Goal: Find specific page/section: Find specific page/section

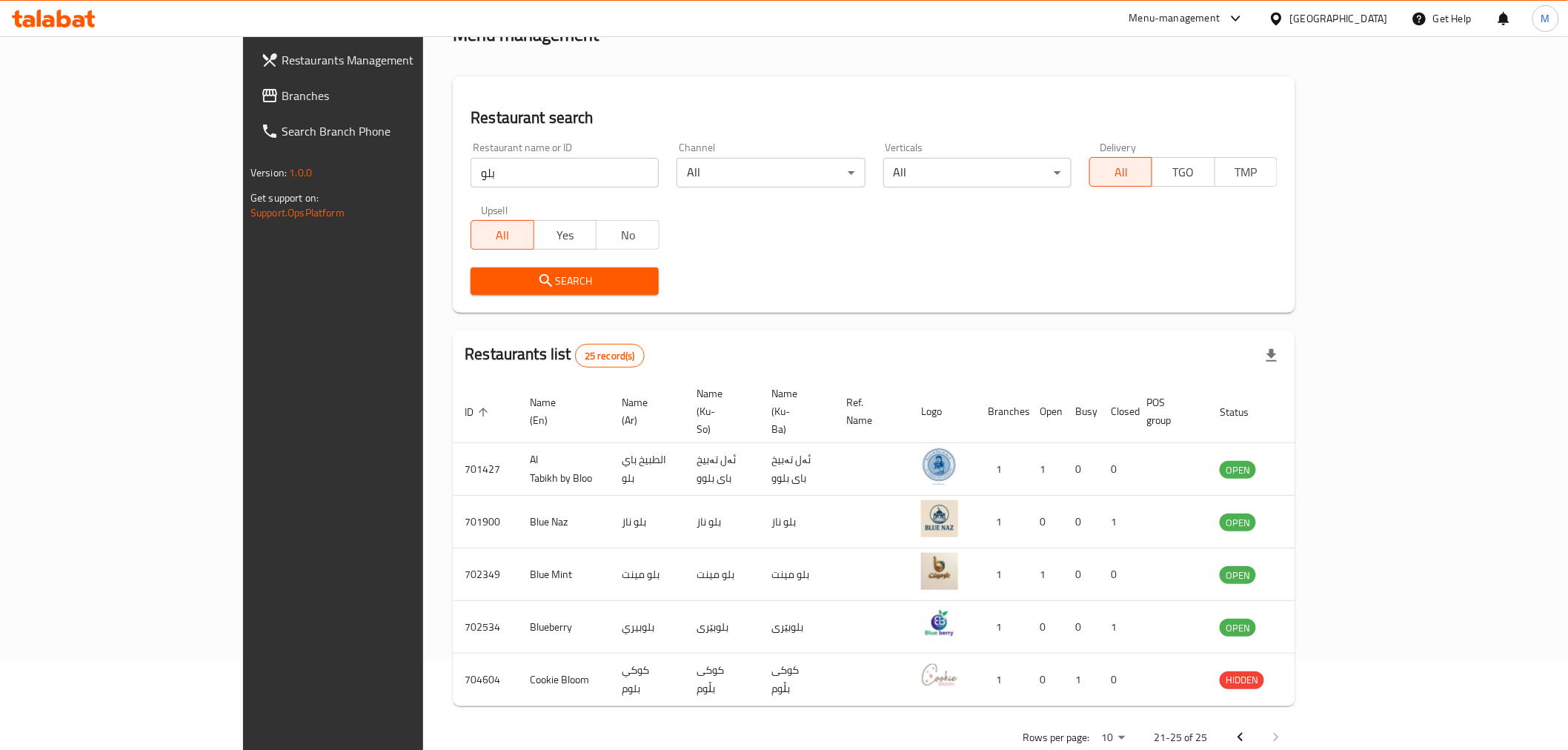
scroll to position [91, 0]
click at [532, 182] on input "بلو" at bounding box center [564, 173] width 188 height 30
type input "h"
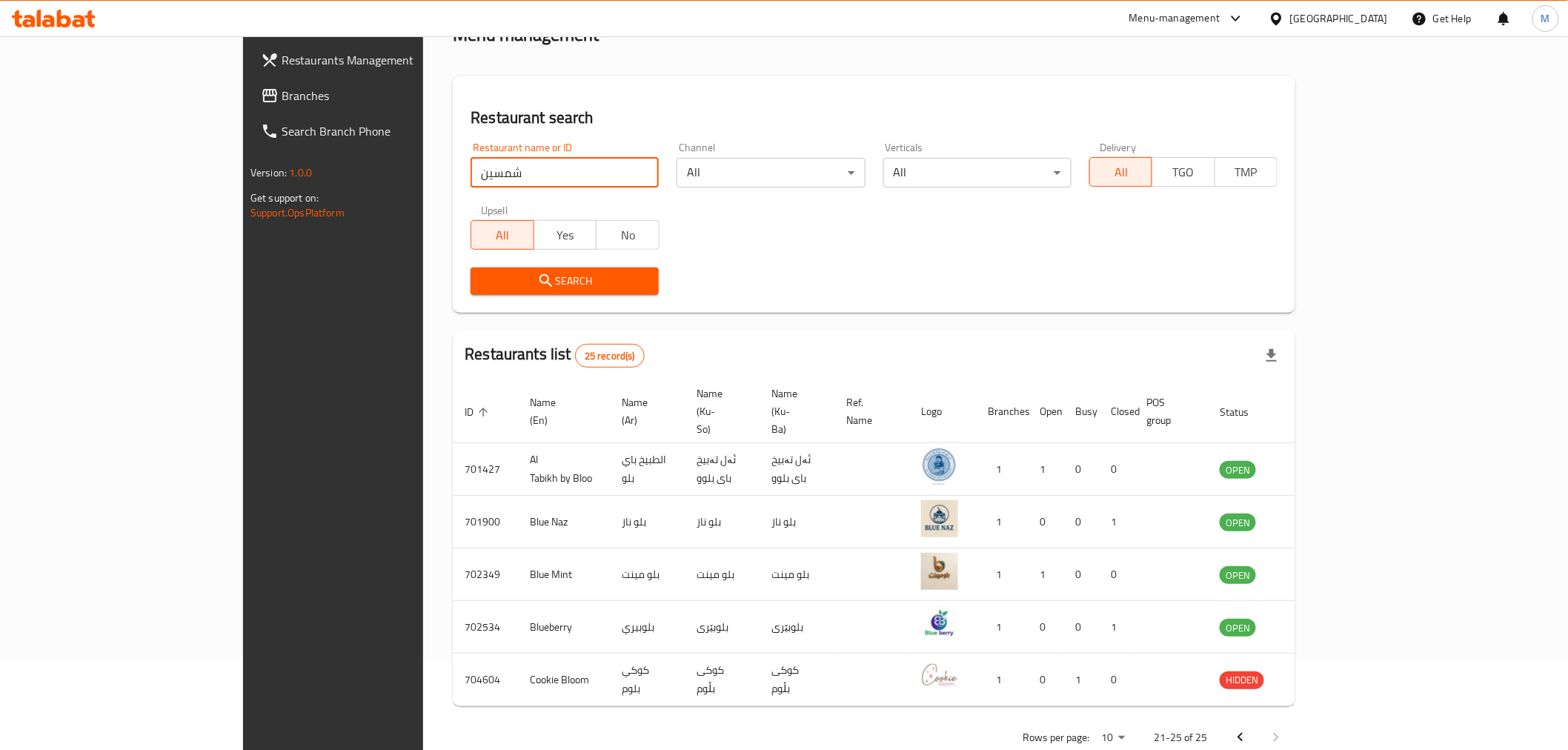
type input "شمسين"
click button "Search" at bounding box center [564, 281] width 188 height 27
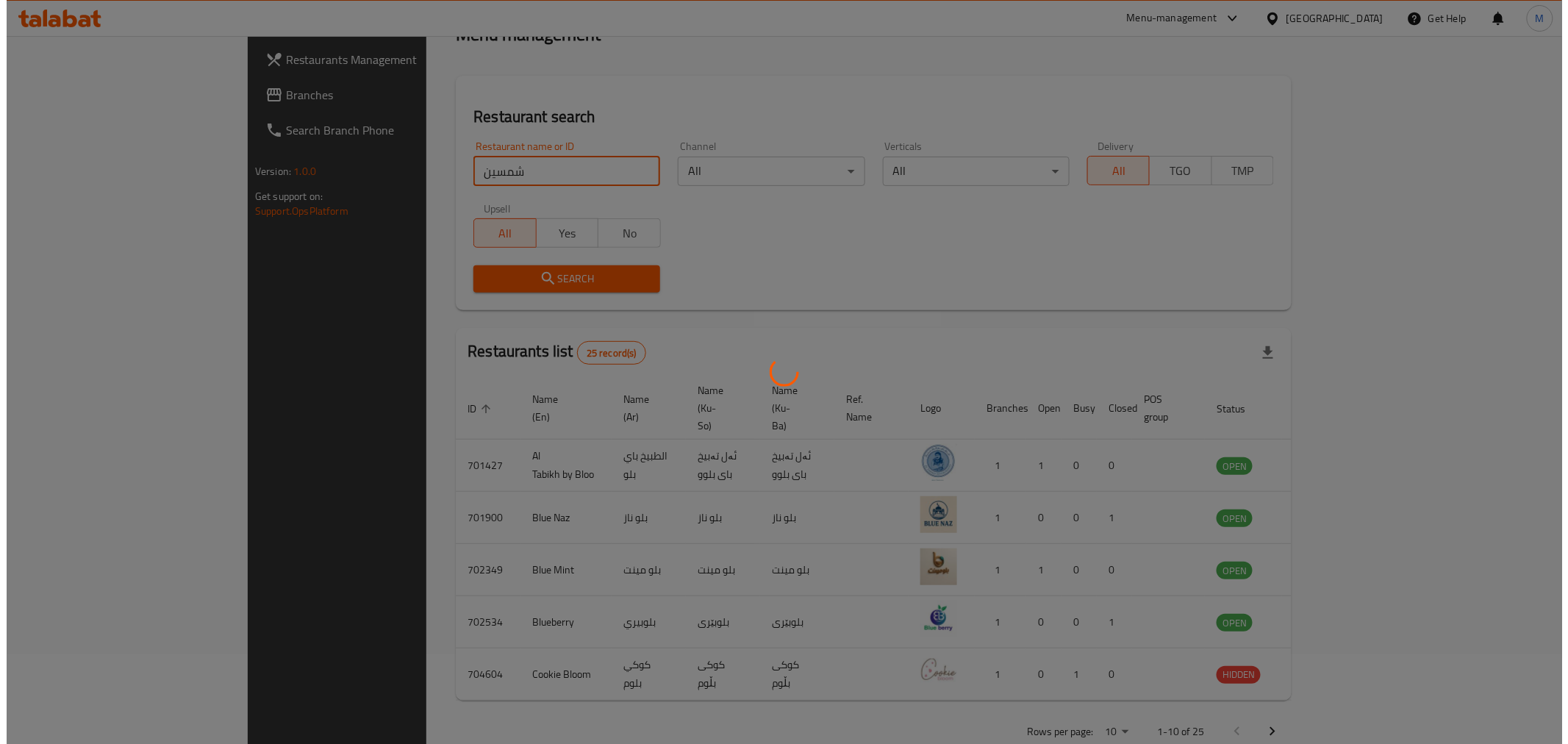
scroll to position [0, 0]
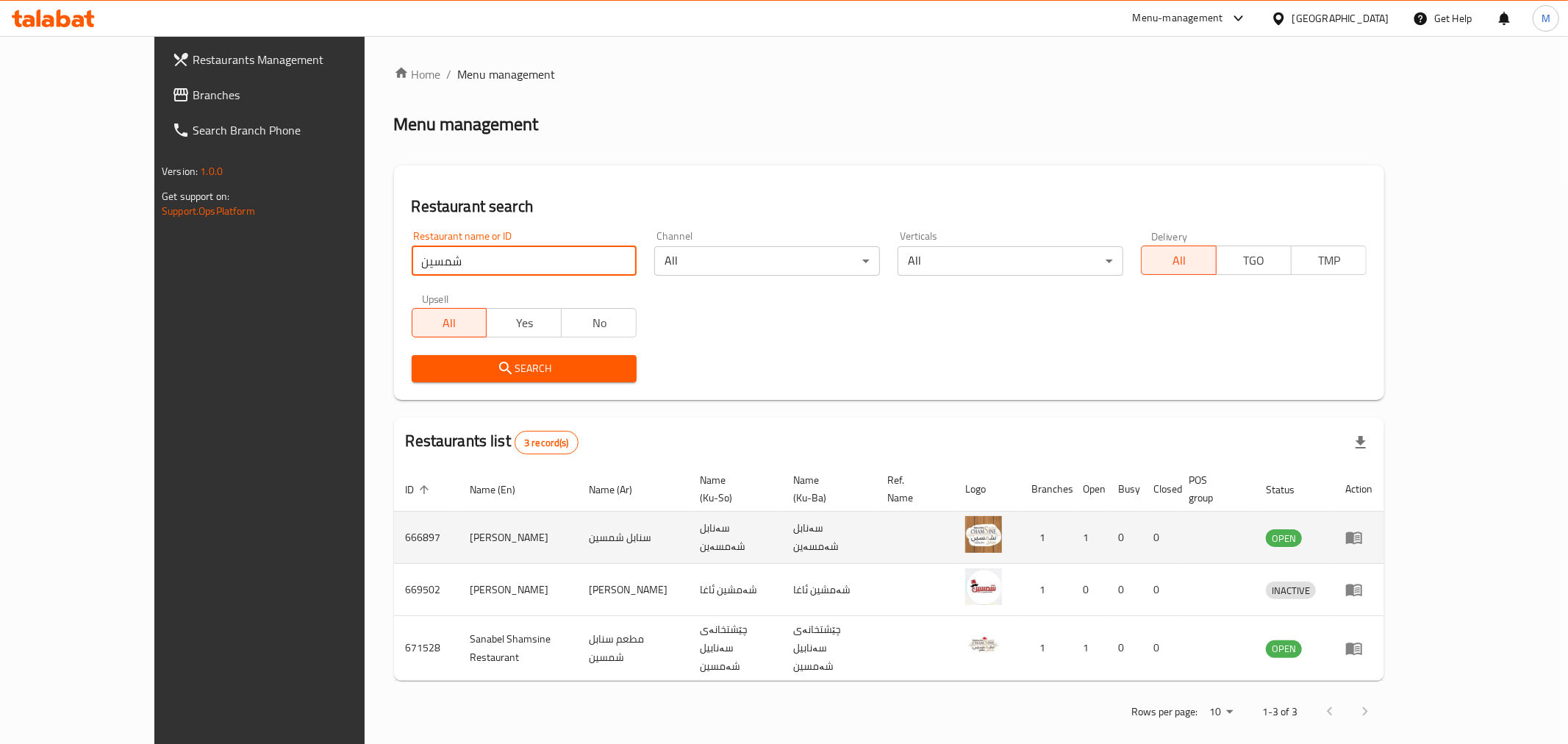
click at [459, 524] on td "[PERSON_NAME]" at bounding box center [518, 537] width 119 height 52
copy td "[PERSON_NAME]"
